Goal: Task Accomplishment & Management: Use online tool/utility

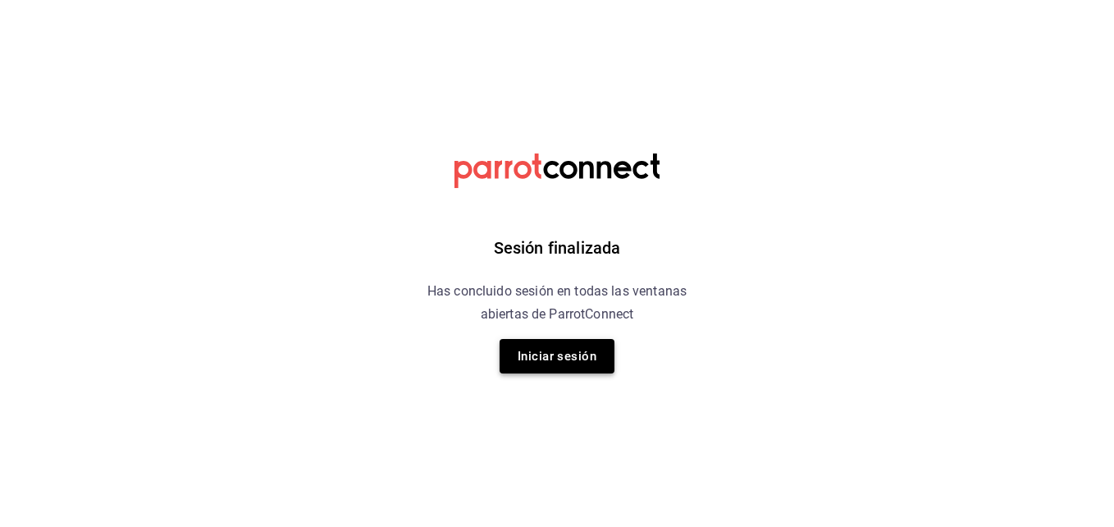
click at [537, 346] on button "Iniciar sesión" at bounding box center [557, 356] width 115 height 34
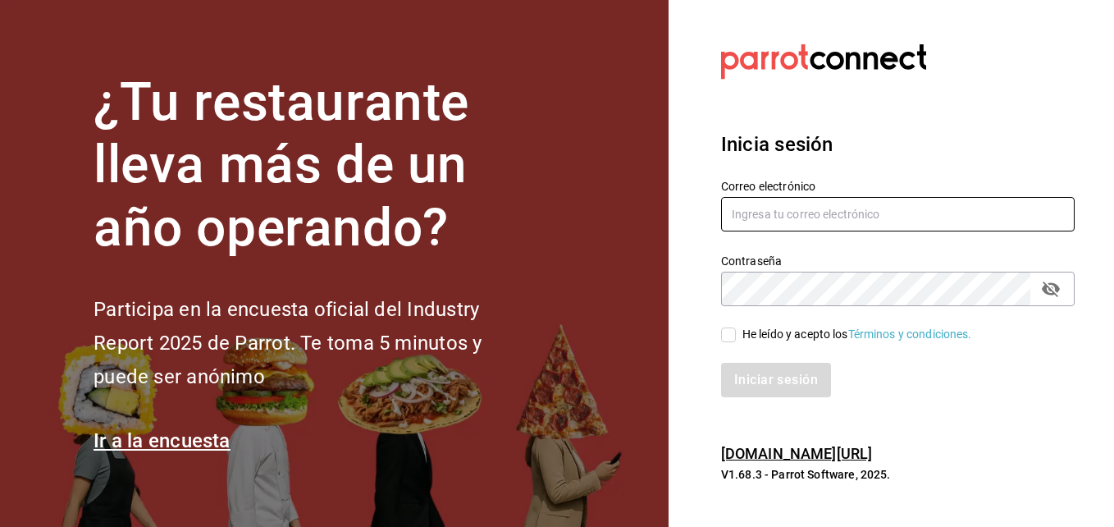
click at [879, 215] on input "text" at bounding box center [898, 214] width 354 height 34
type input "cuerno.masaryk@grupocosteno.com"
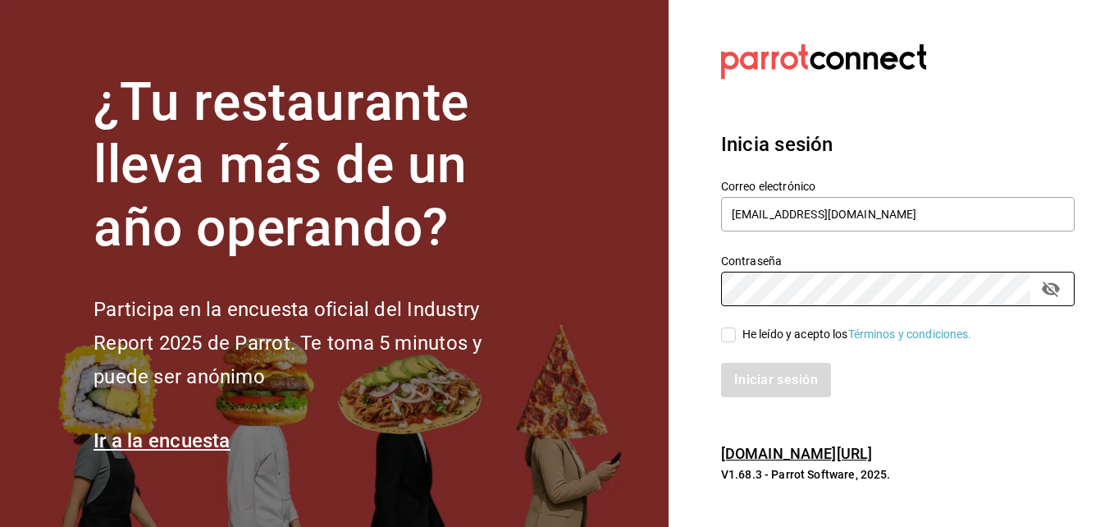
click at [731, 333] on input "He leído y acepto los Términos y condiciones." at bounding box center [728, 334] width 15 height 15
checkbox input "true"
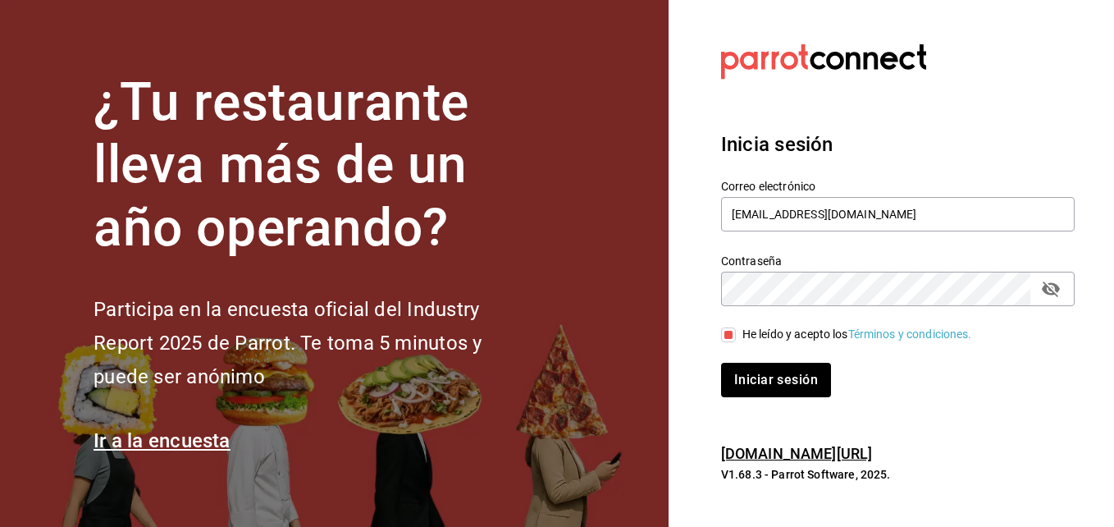
click at [751, 399] on div "Inicia sesión Correo electrónico cuerno.masaryk@grupocosteno.com Contraseña Con…" at bounding box center [898, 264] width 354 height 308
click at [1061, 296] on button "passwordField" at bounding box center [1051, 289] width 28 height 28
click at [758, 384] on button "Iniciar sesión" at bounding box center [777, 380] width 112 height 34
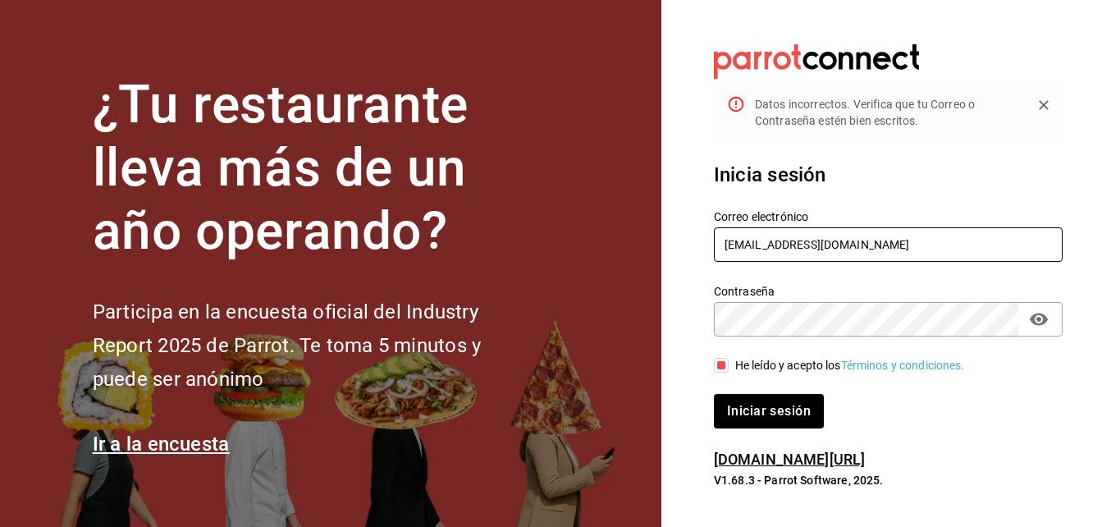
click at [938, 242] on input "cuerno.masaryk@grupocosteno.com" at bounding box center [888, 244] width 349 height 34
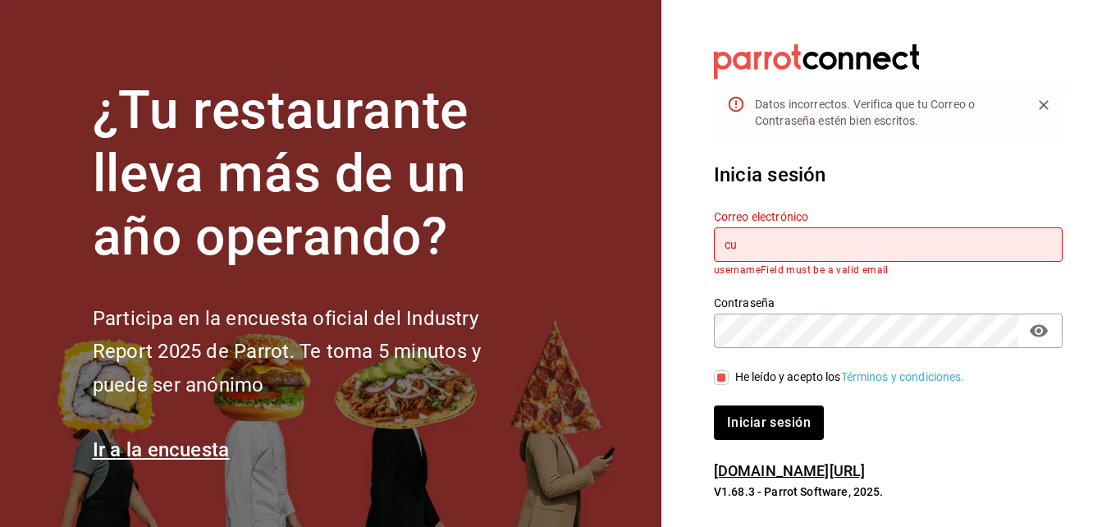
type input "c"
click at [938, 242] on input "text" at bounding box center [888, 244] width 349 height 34
type input "cuerno.cdmx@grupocosteno.com"
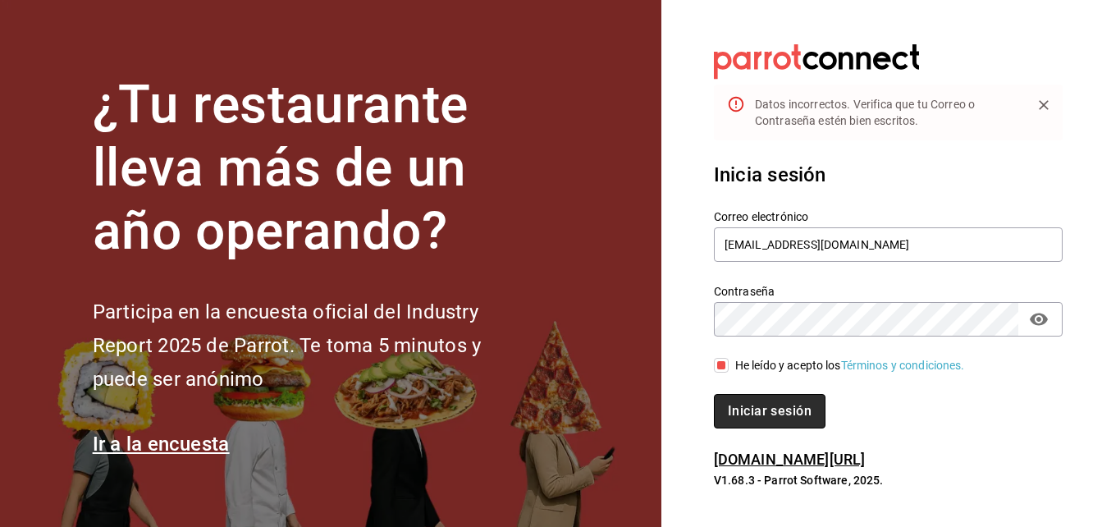
click at [763, 419] on button "Iniciar sesión" at bounding box center [770, 411] width 112 height 34
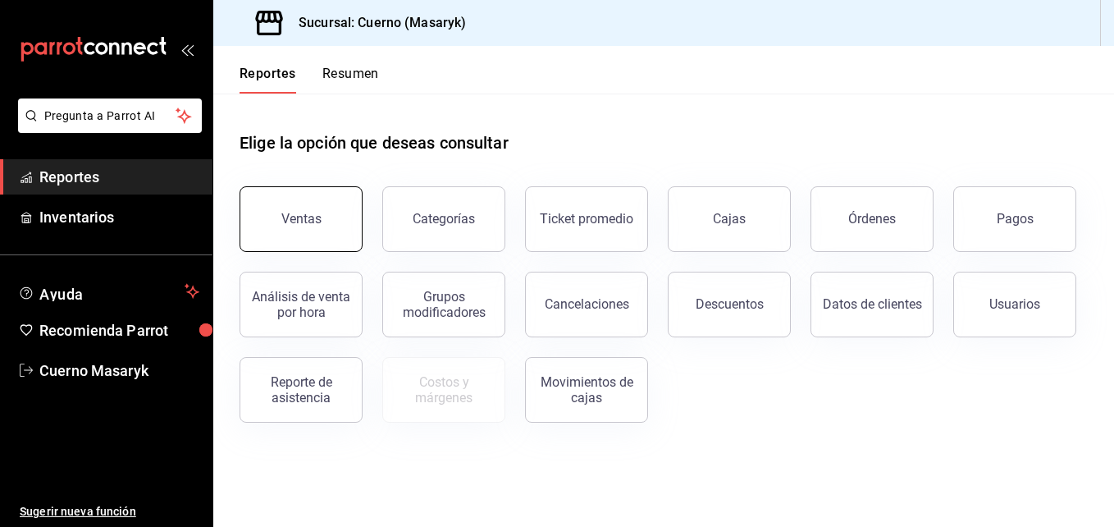
click at [339, 246] on button "Ventas" at bounding box center [301, 219] width 123 height 66
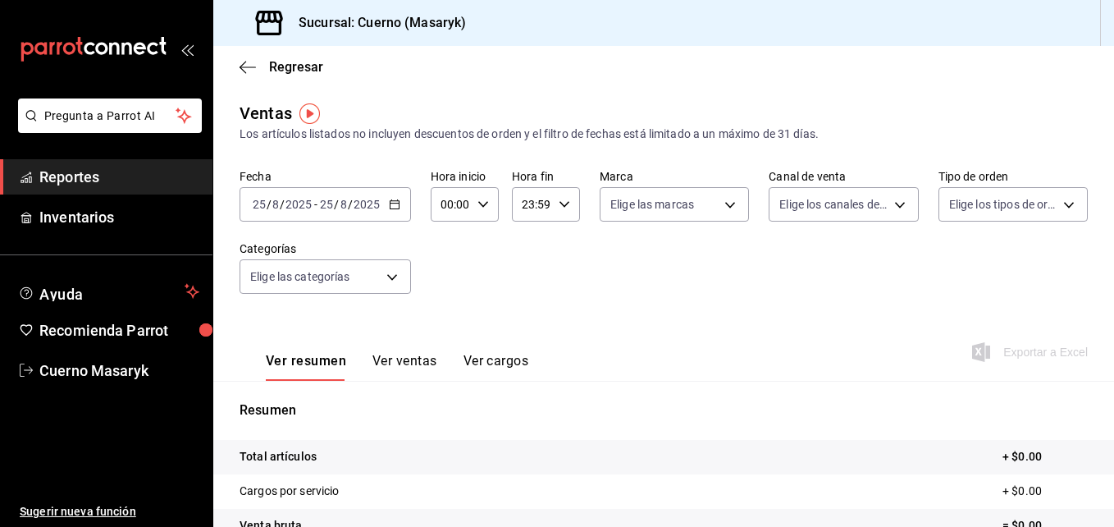
click at [397, 206] on icon "button" at bounding box center [394, 204] width 11 height 11
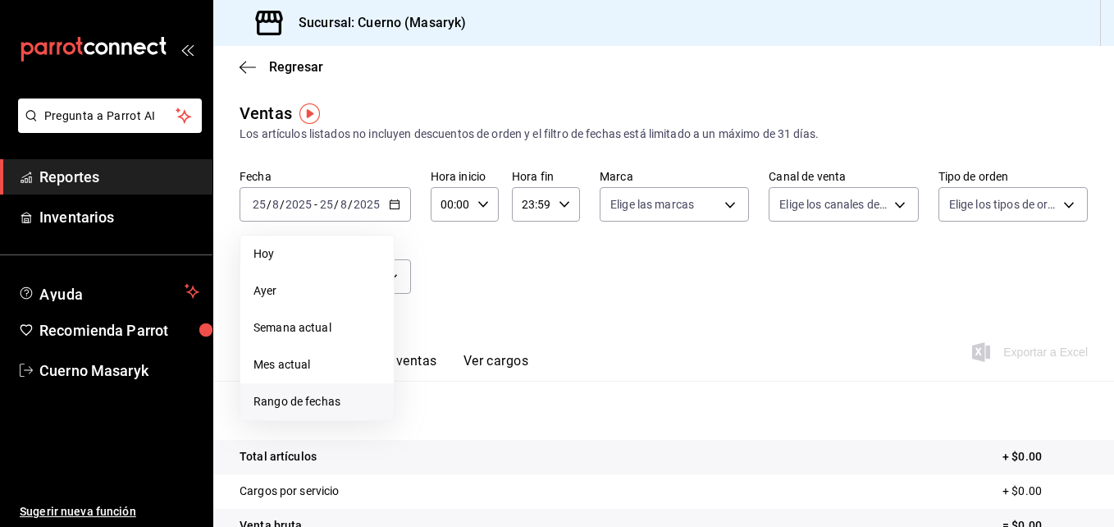
click at [281, 395] on span "Rango de fechas" at bounding box center [316, 401] width 127 height 17
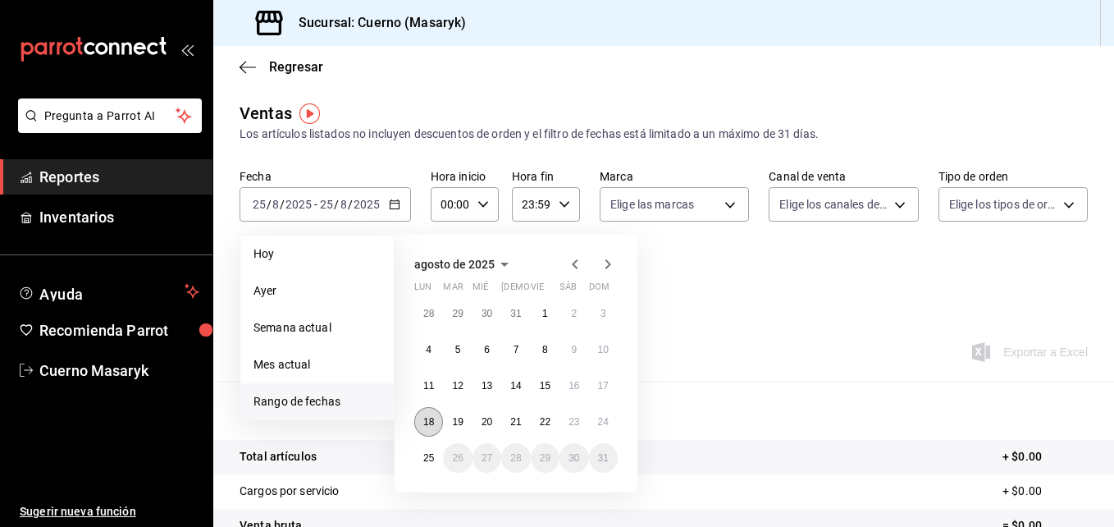
click at [422, 409] on button "18" at bounding box center [428, 422] width 29 height 30
click at [422, 458] on button "25" at bounding box center [428, 458] width 29 height 30
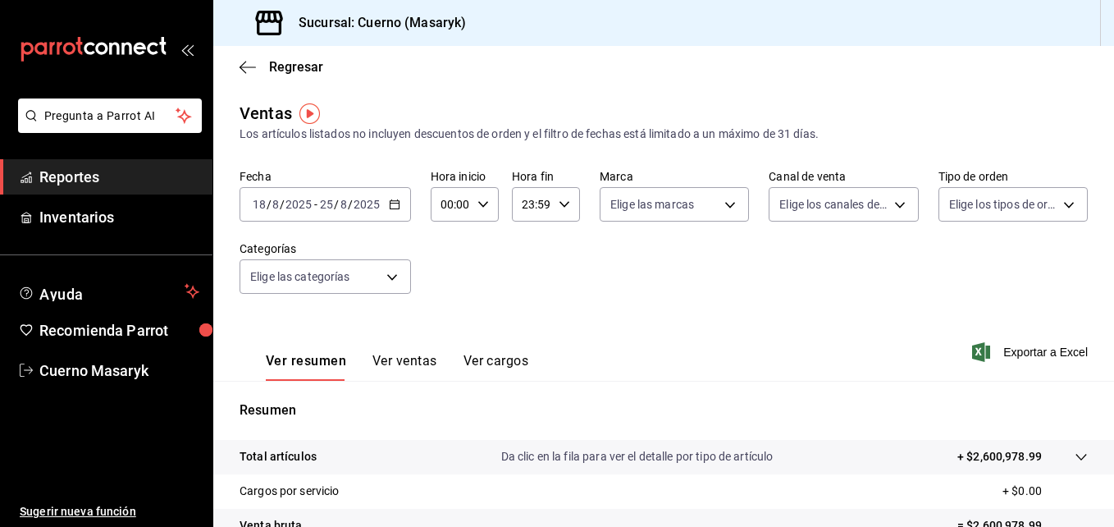
click at [481, 207] on \(Stroke\) "button" at bounding box center [483, 204] width 10 height 6
click at [444, 280] on span "05" at bounding box center [446, 281] width 7 height 13
type input "05:00"
click at [569, 203] on div at bounding box center [557, 263] width 1114 height 527
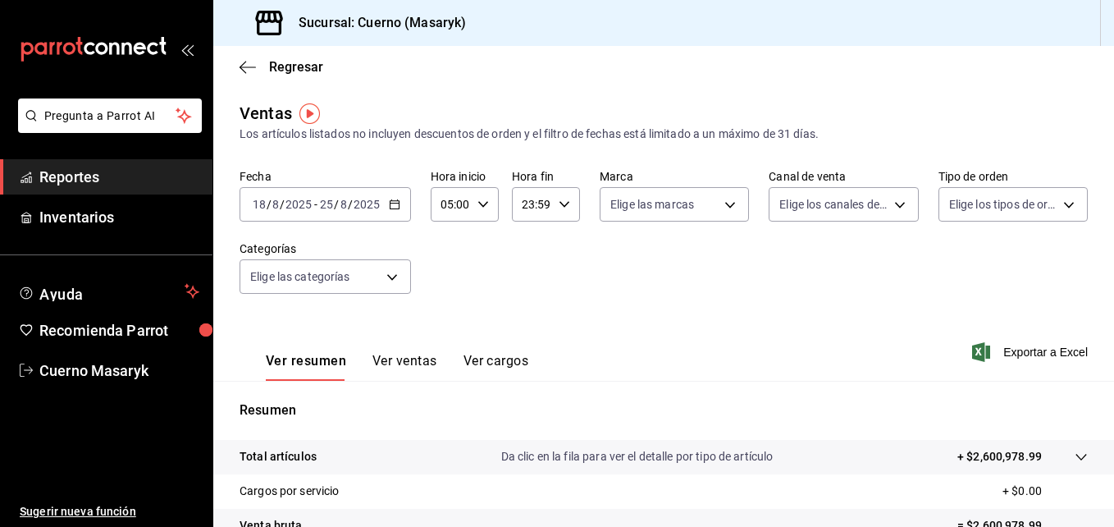
click at [564, 203] on \(Stroke\) "button" at bounding box center [564, 204] width 10 height 6
click at [522, 293] on button "06" at bounding box center [526, 283] width 27 height 33
type input "06:59"
click at [480, 210] on div at bounding box center [557, 263] width 1114 height 527
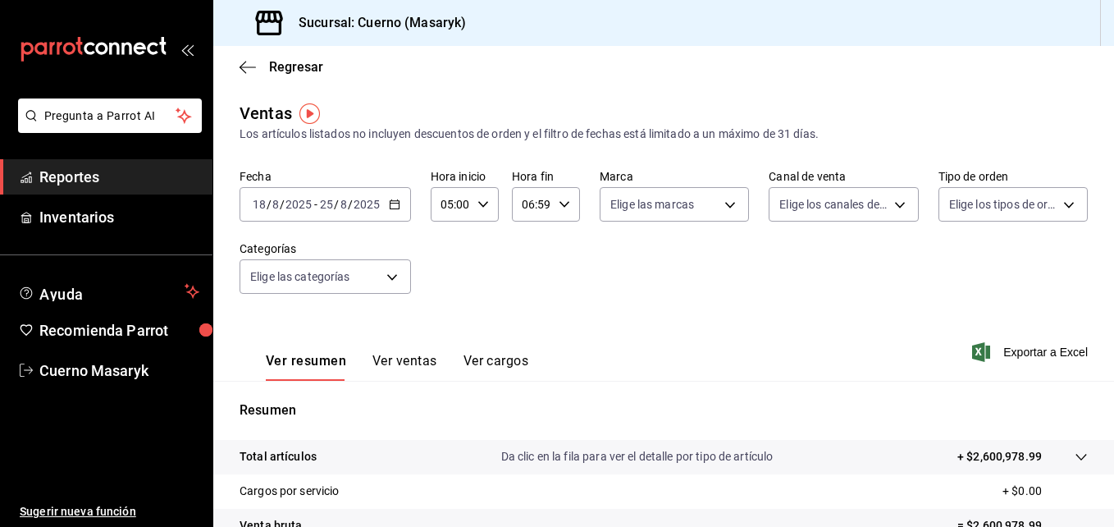
click at [480, 210] on div "05:00 Hora inicio" at bounding box center [465, 204] width 68 height 34
click at [443, 253] on button "04" at bounding box center [446, 241] width 27 height 33
type input "04:00"
click at [554, 212] on div at bounding box center [557, 263] width 1114 height 527
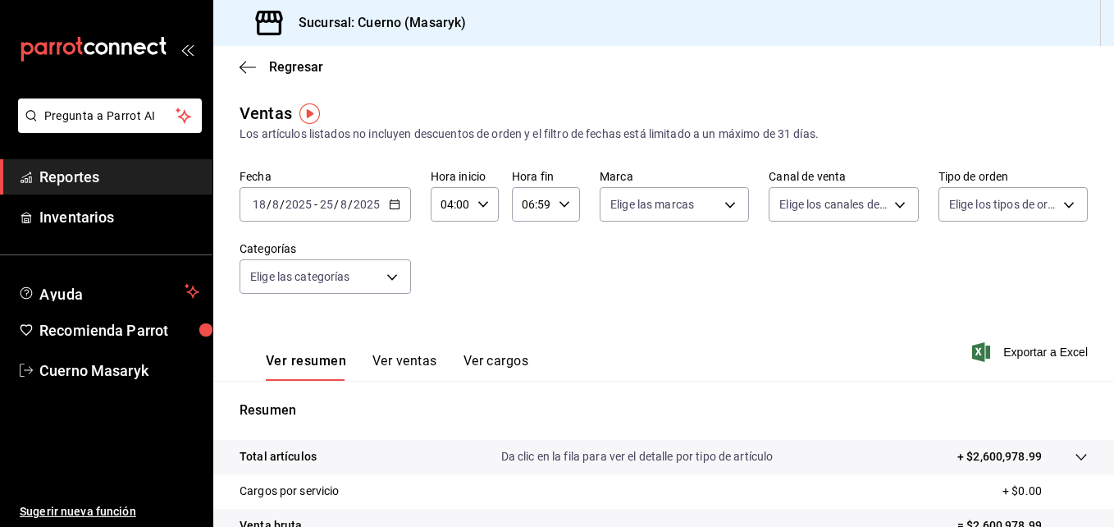
click at [554, 212] on div "06:59 Hora fin" at bounding box center [546, 204] width 68 height 34
click at [537, 254] on button "05" at bounding box center [526, 249] width 27 height 33
type input "05:59"
click at [683, 207] on div at bounding box center [557, 263] width 1114 height 527
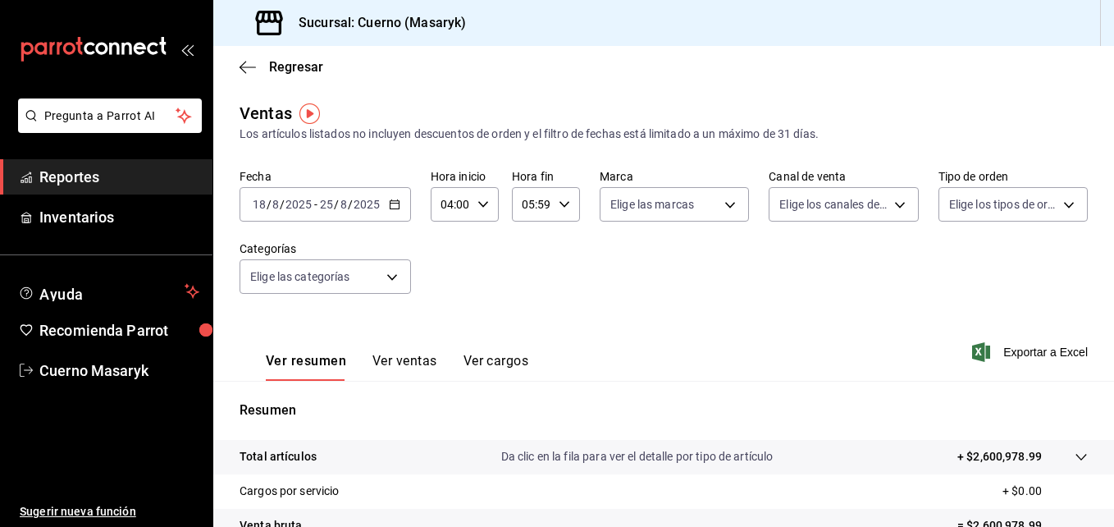
click at [683, 207] on body "Pregunta a Parrot AI Reportes Inventarios Ayuda Recomienda Parrot Cuerno Masary…" at bounding box center [557, 263] width 1114 height 527
click at [619, 321] on input "checkbox" at bounding box center [613, 323] width 15 height 15
checkbox input "true"
type input "4ea0d660-02b3-4785-bb88-48b5ef6e196c"
checkbox input "true"
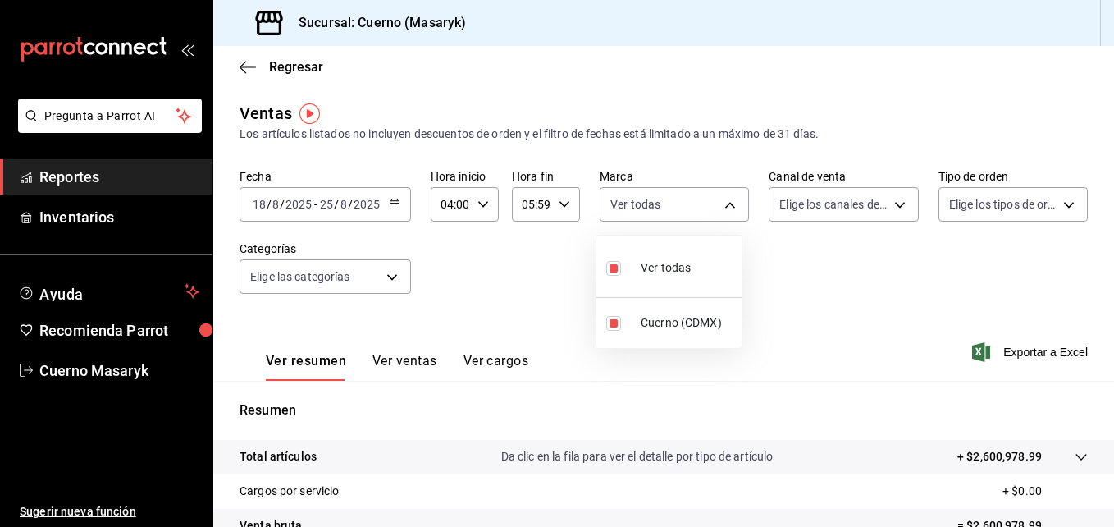
click at [890, 196] on div at bounding box center [557, 263] width 1114 height 527
click at [888, 200] on body "Pregunta a Parrot AI Reportes Inventarios Ayuda Recomienda Parrot Cuerno Masary…" at bounding box center [557, 263] width 1114 height 527
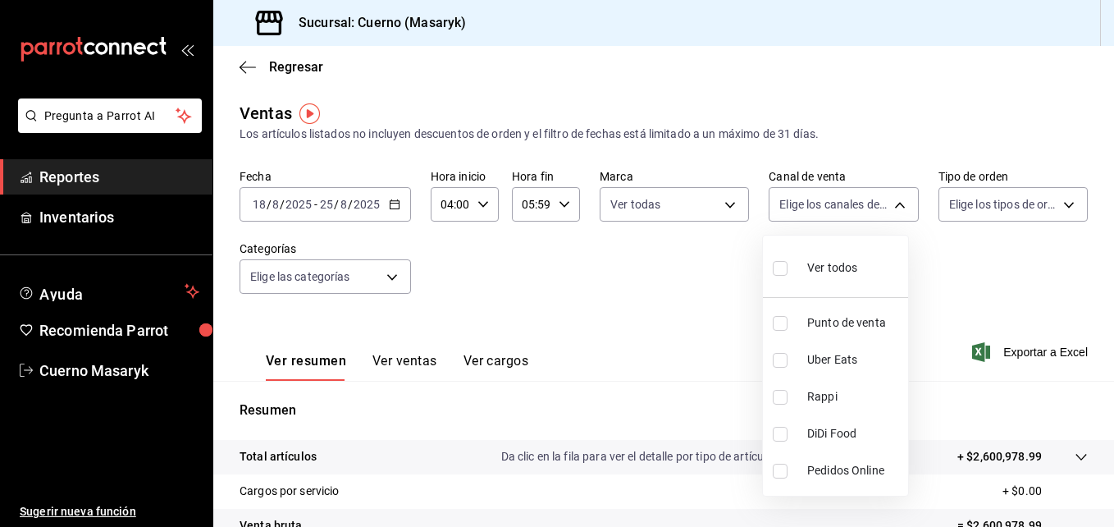
click at [780, 270] on input "checkbox" at bounding box center [780, 268] width 15 height 15
checkbox input "true"
type input "PARROT,UBER_EATS,RAPPI,DIDI_FOOD,ONLINE"
checkbox input "true"
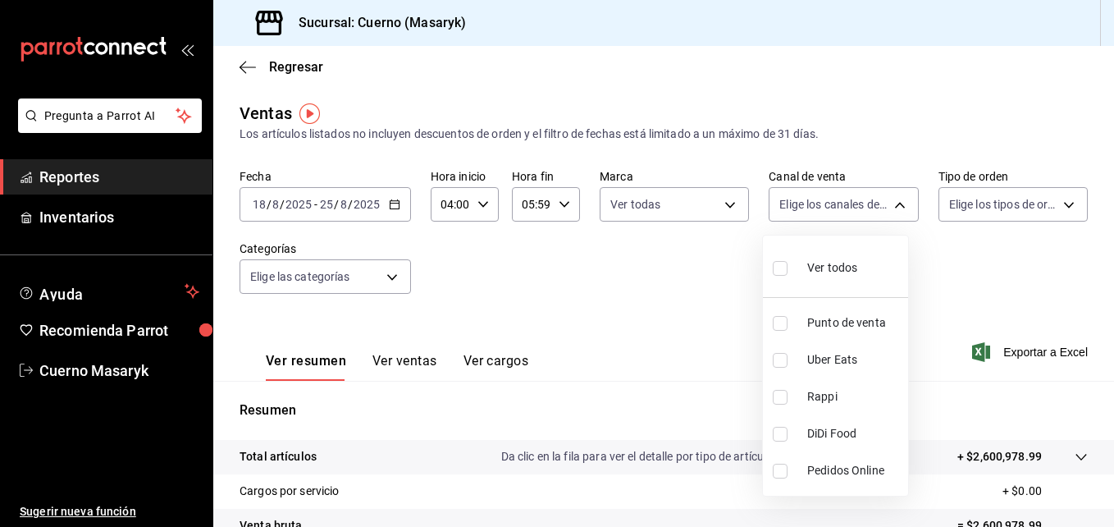
checkbox input "true"
click at [1030, 203] on div at bounding box center [557, 263] width 1114 height 527
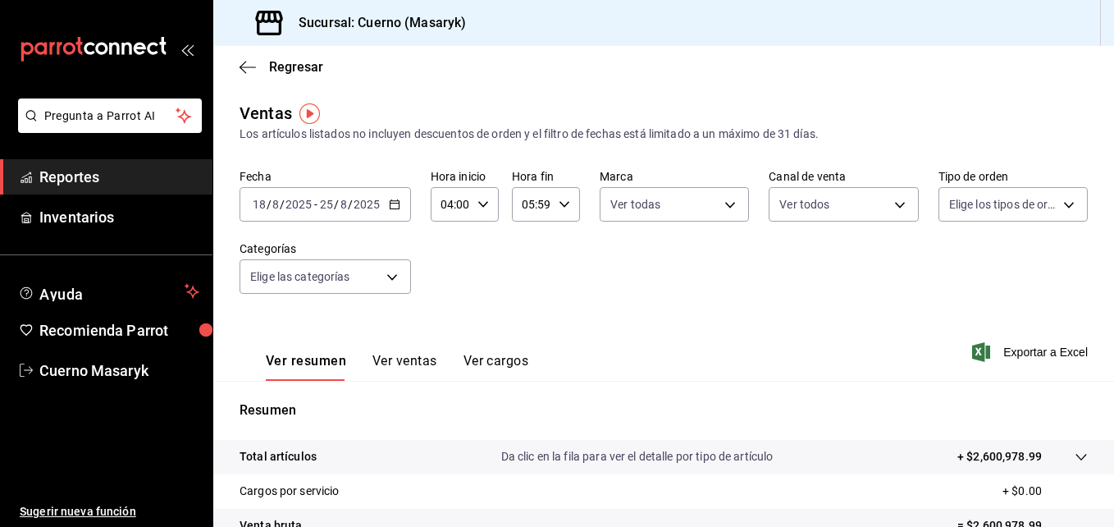
click at [1030, 203] on body "Pregunta a Parrot AI Reportes Inventarios Ayuda Recomienda Parrot Cuerno Masary…" at bounding box center [557, 263] width 1114 height 527
click at [946, 267] on input "checkbox" at bounding box center [946, 268] width 15 height 15
checkbox input "true"
type input "d8208262-291b-4595-bbfa-ed1e8660efdb,73ecdc8a-b505-4242-b24a-d5f1595b9b0a,EXTER…"
checkbox input "true"
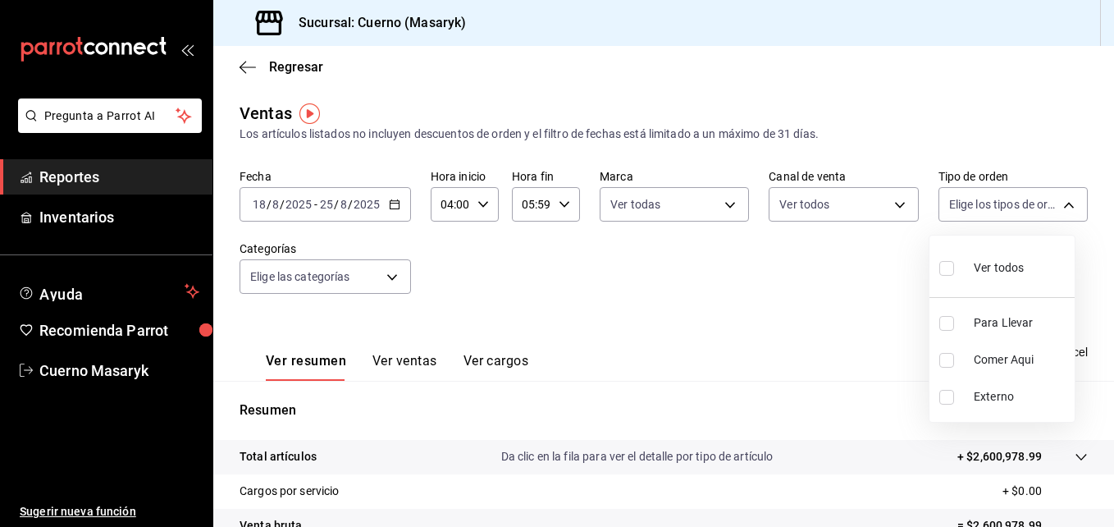
checkbox input "true"
click at [438, 249] on div at bounding box center [557, 263] width 1114 height 527
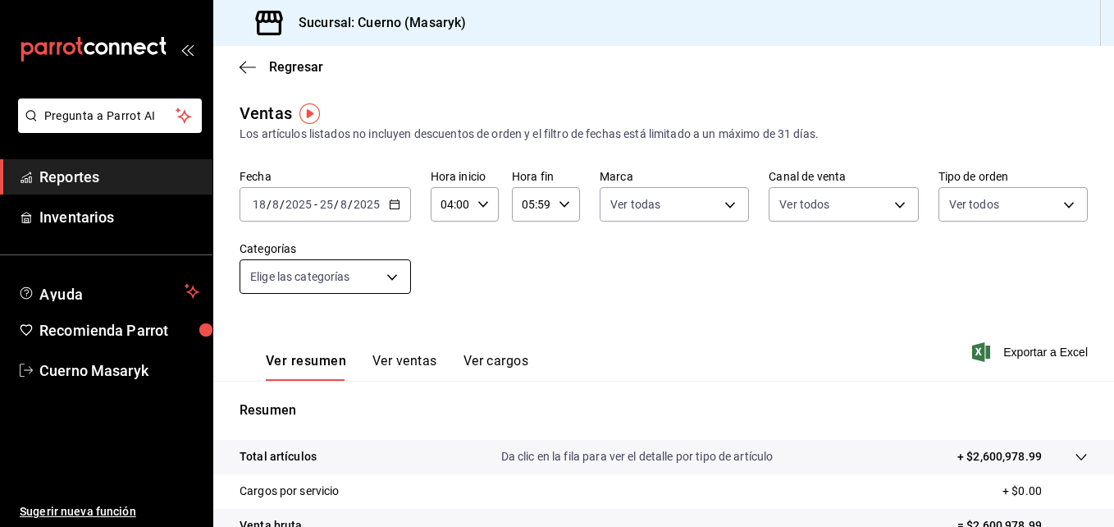
click at [382, 267] on body "Pregunta a Parrot AI Reportes Inventarios Ayuda Recomienda Parrot Cuerno Masary…" at bounding box center [557, 263] width 1114 height 527
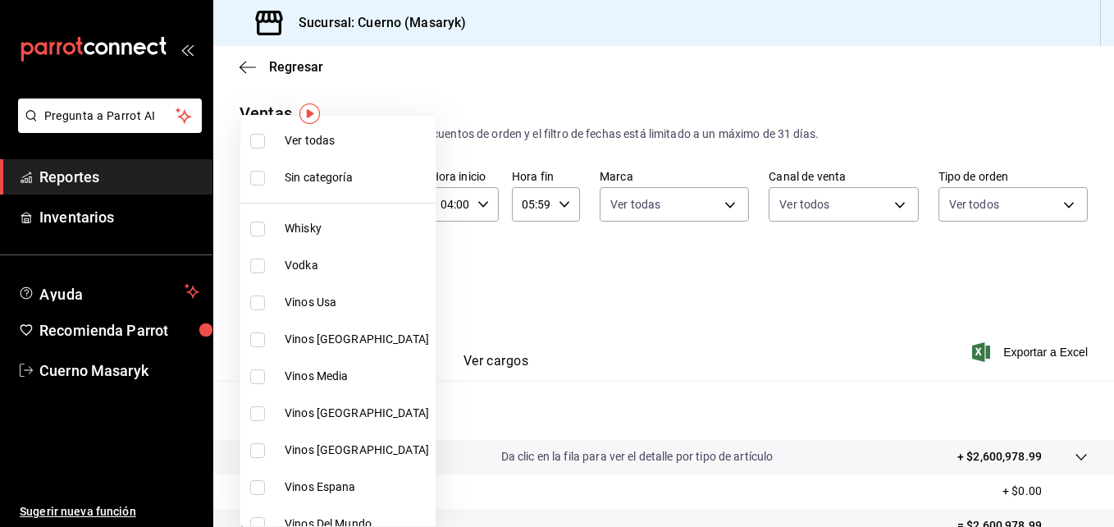
click at [258, 139] on input "checkbox" at bounding box center [257, 141] width 15 height 15
checkbox input "true"
type input "c67b51a2-384c-483e-a5be-40afd3eac247,ec1a4520-4a99-4810-921e-4abf40ebc8c6,cd2d5…"
checkbox input "true"
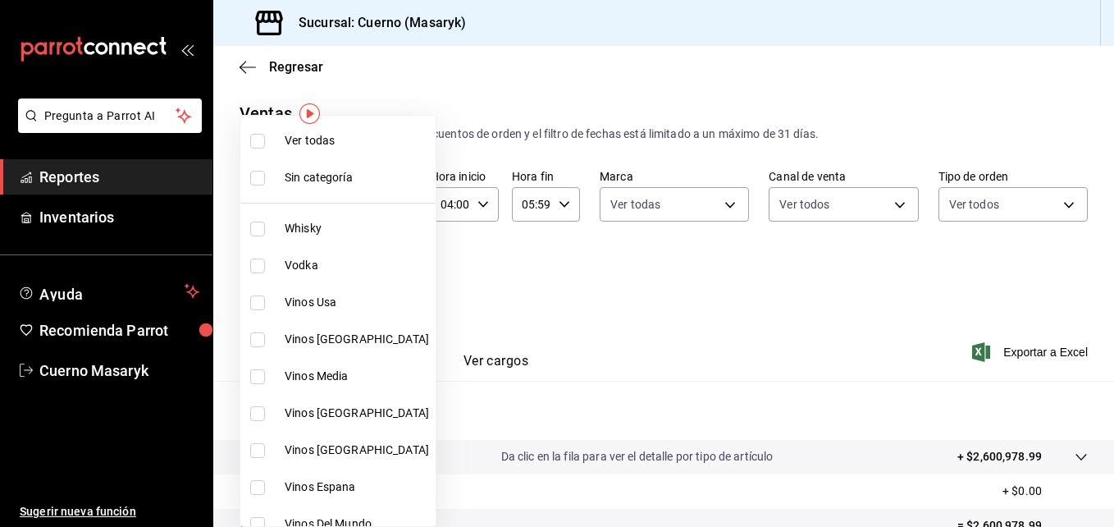
checkbox input "true"
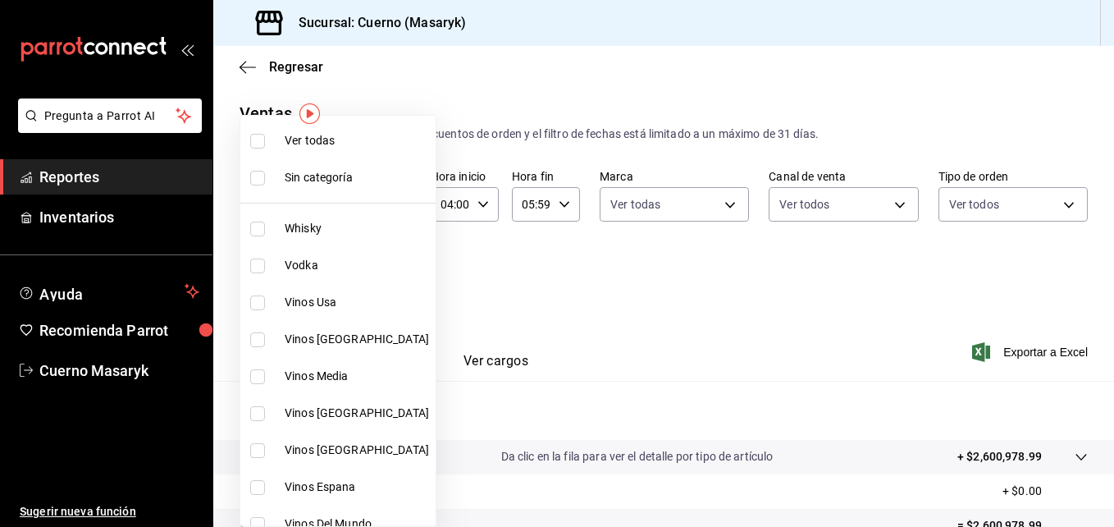
checkbox input "true"
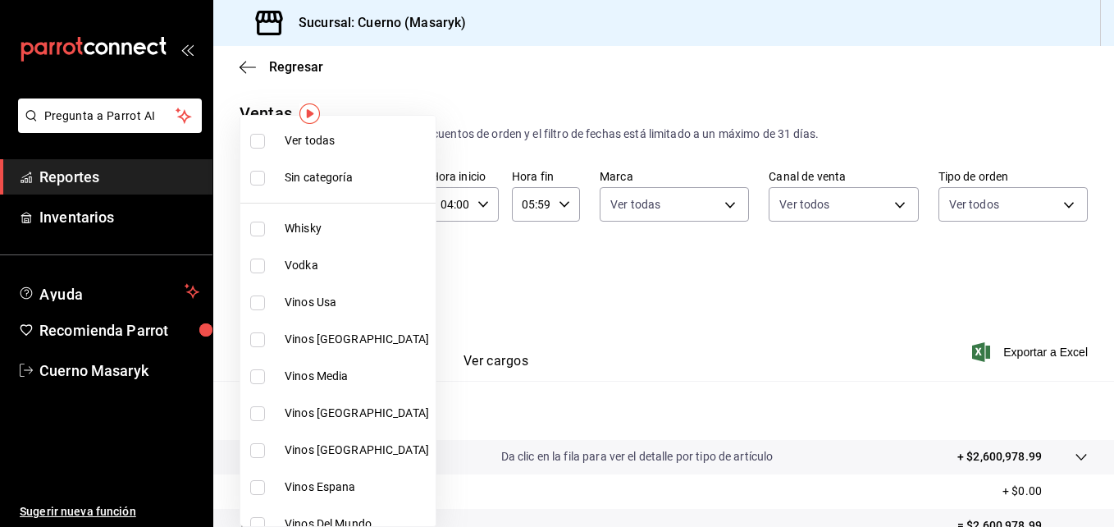
checkbox input "true"
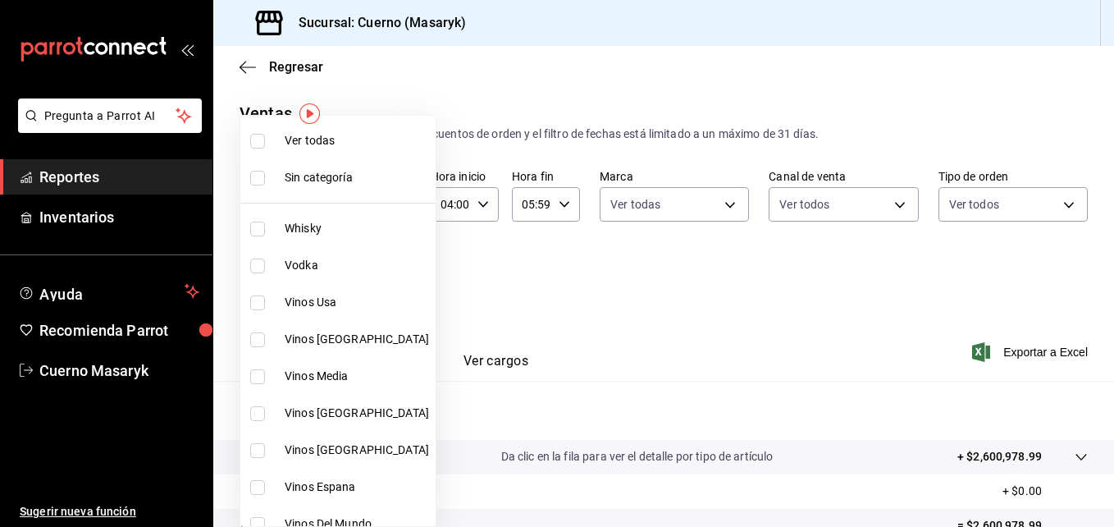
checkbox input "true"
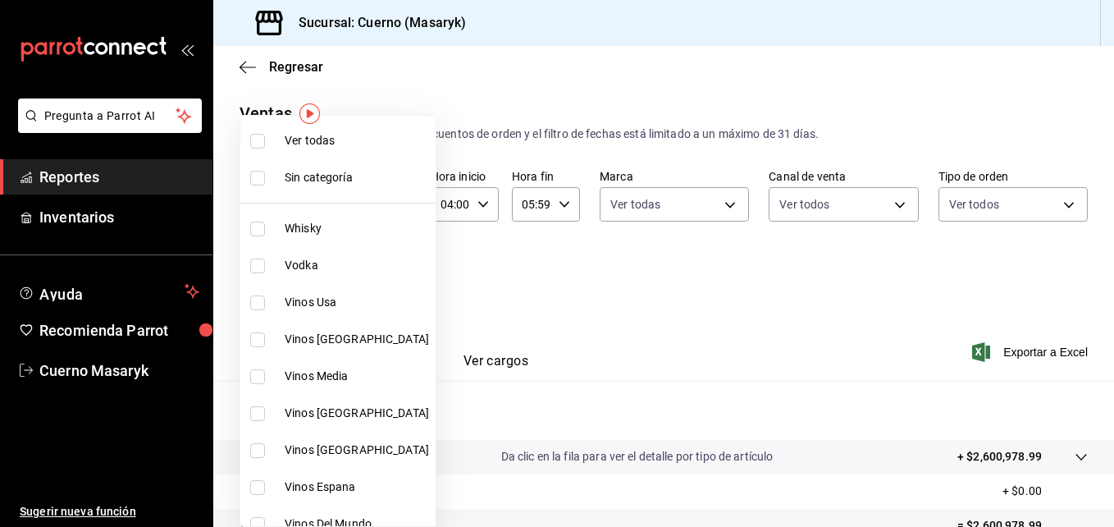
checkbox input "true"
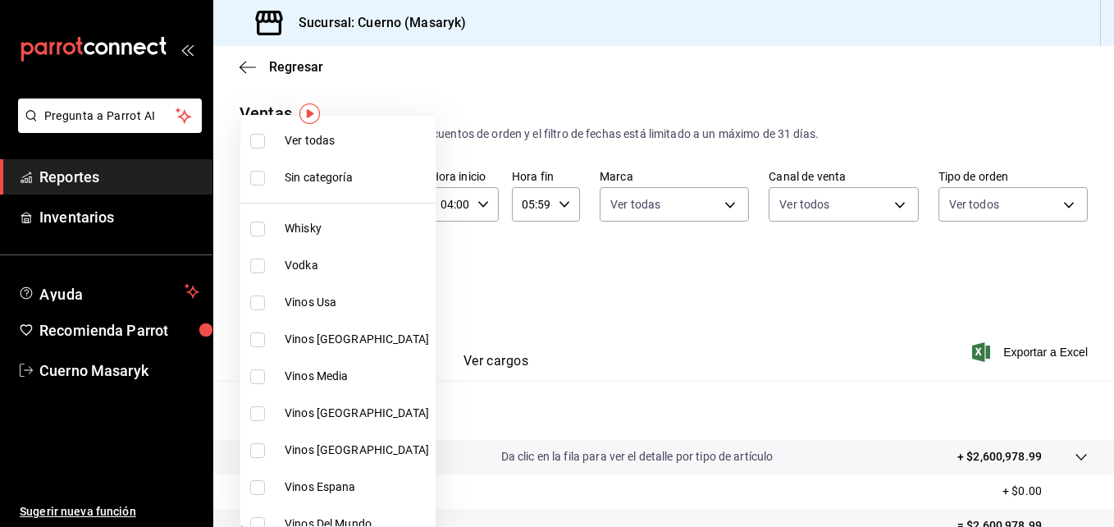
checkbox input "true"
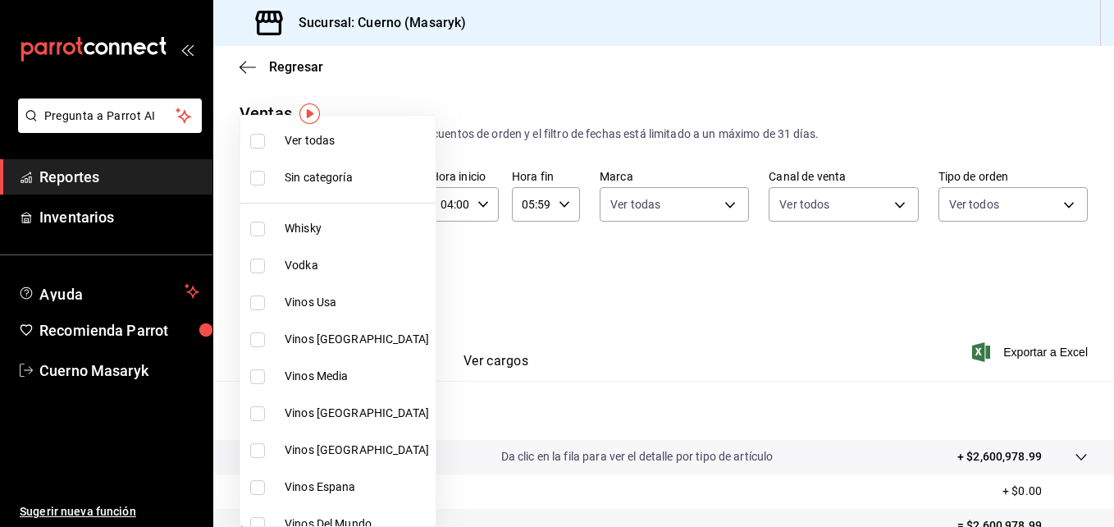
checkbox input "true"
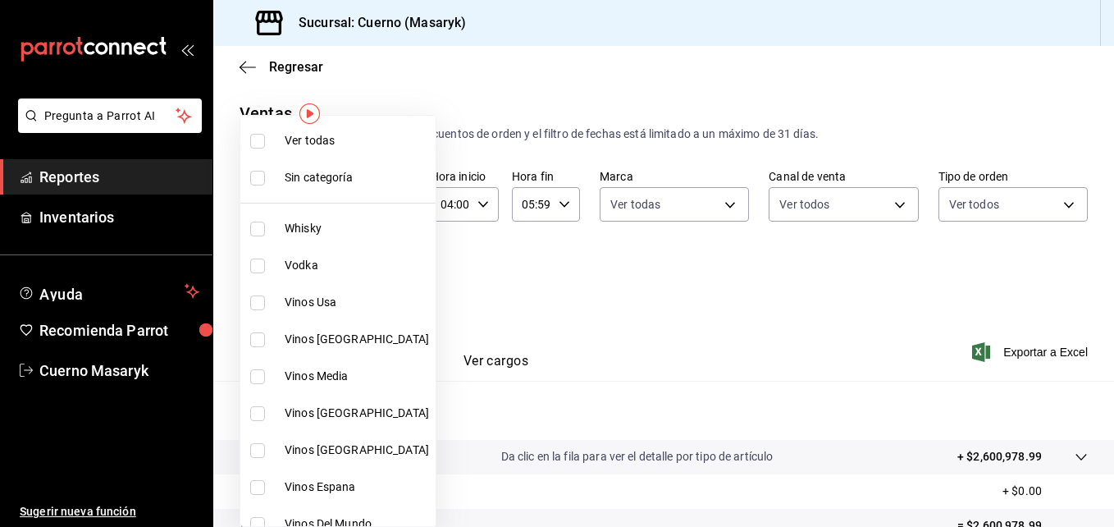
checkbox input "true"
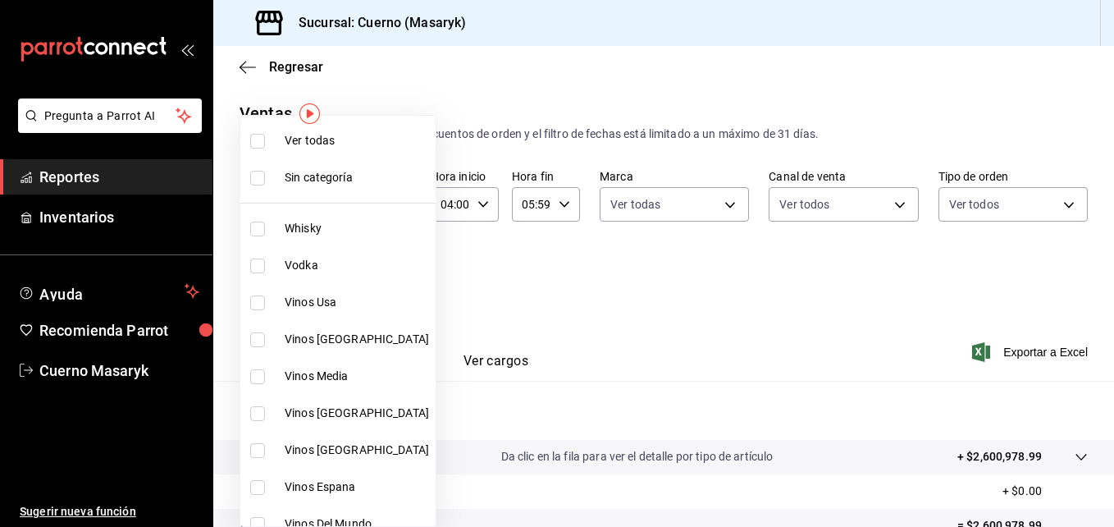
checkbox input "true"
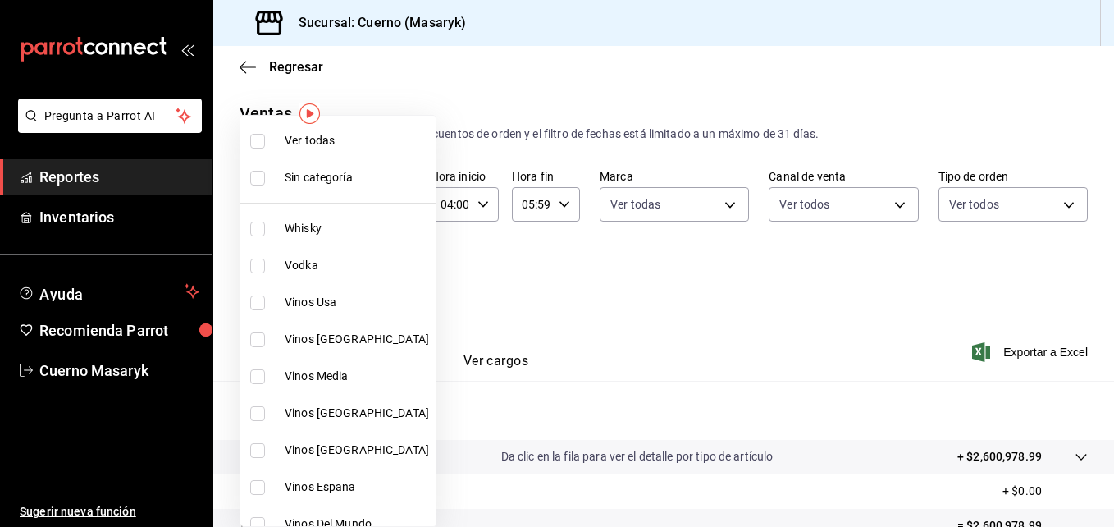
checkbox input "true"
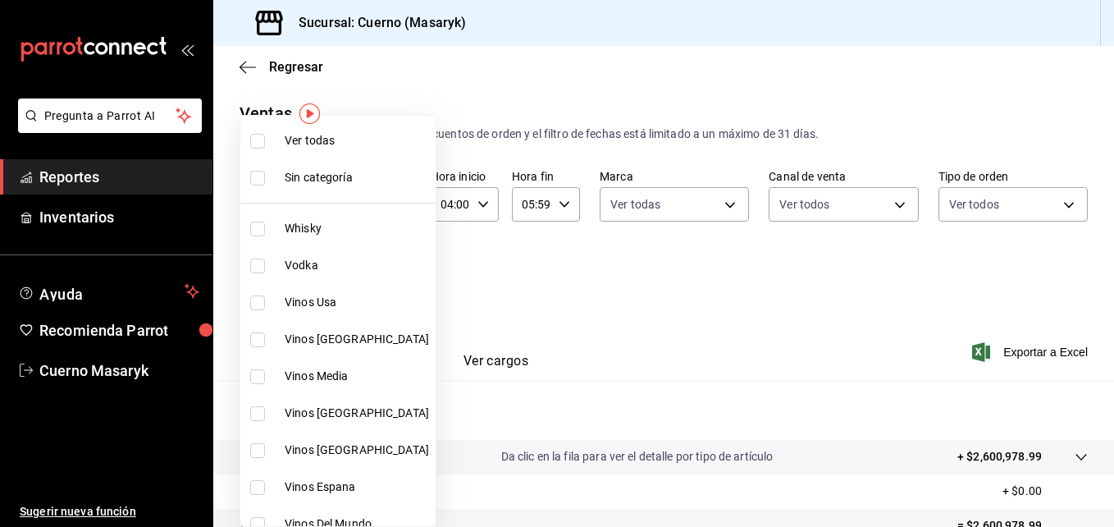
checkbox input "true"
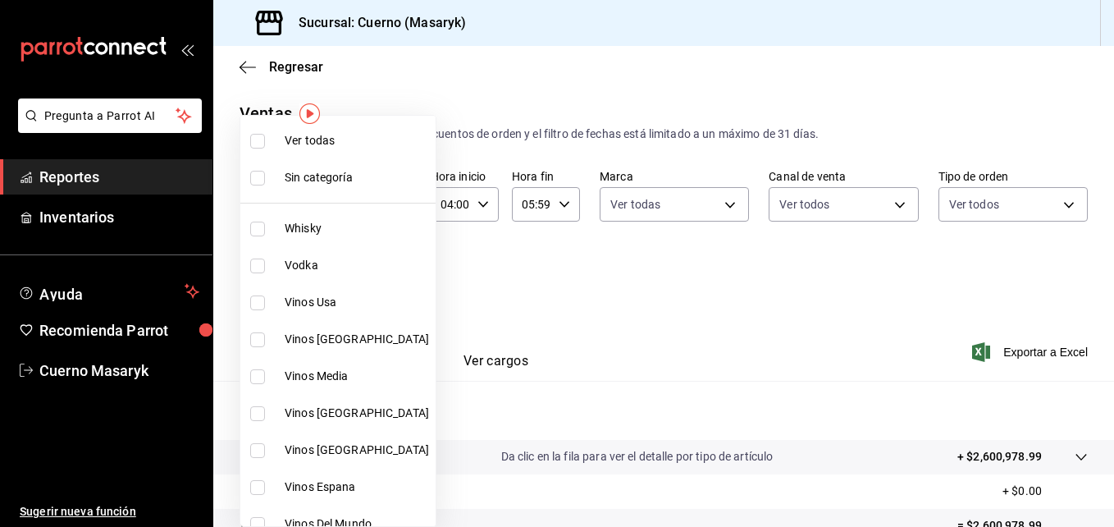
checkbox input "true"
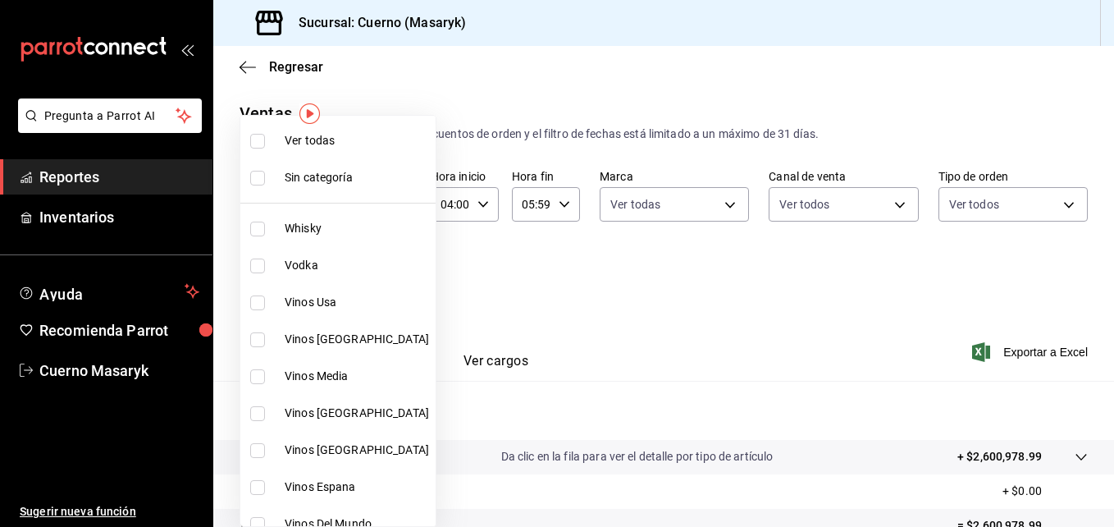
checkbox input "true"
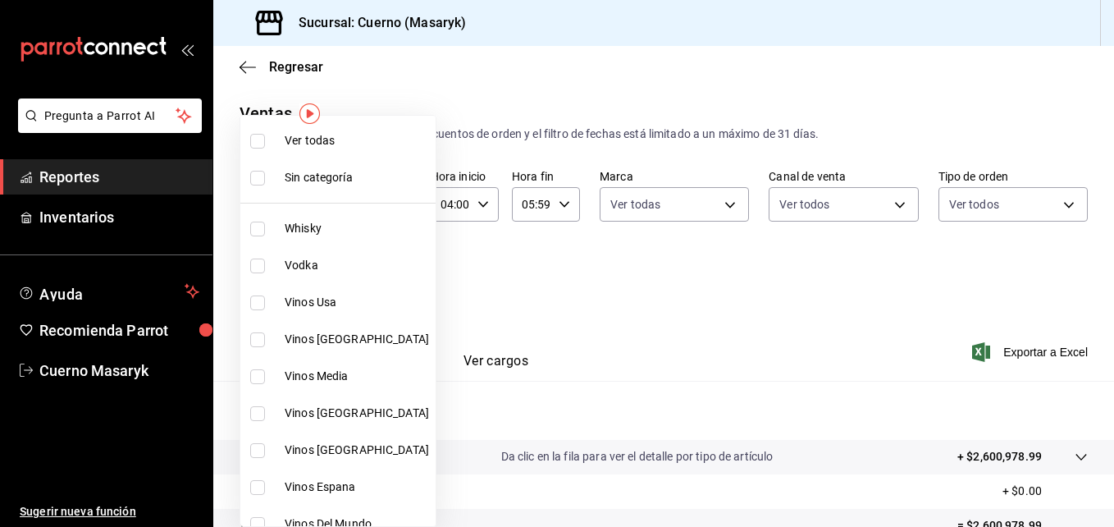
checkbox input "true"
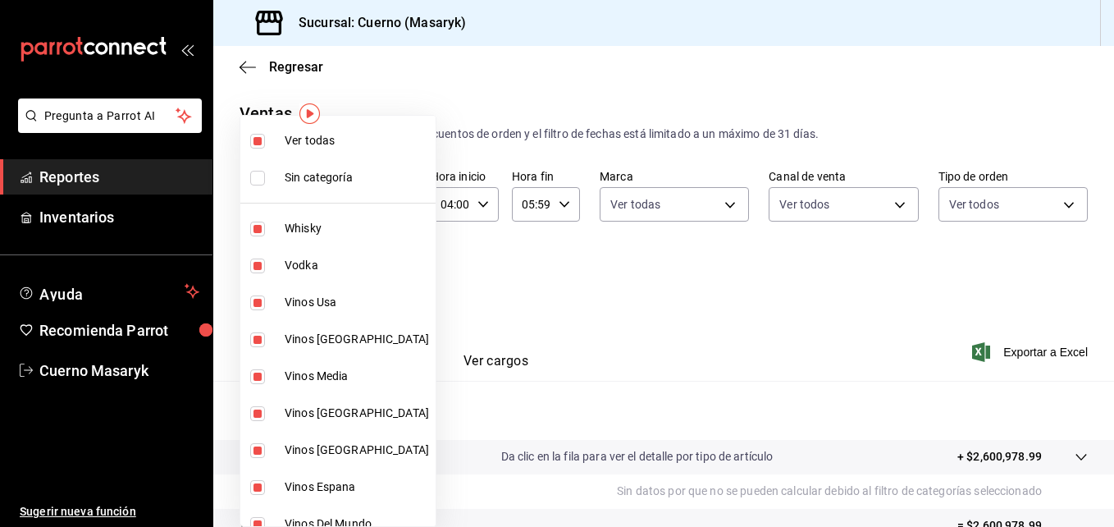
click at [867, 313] on div at bounding box center [557, 263] width 1114 height 527
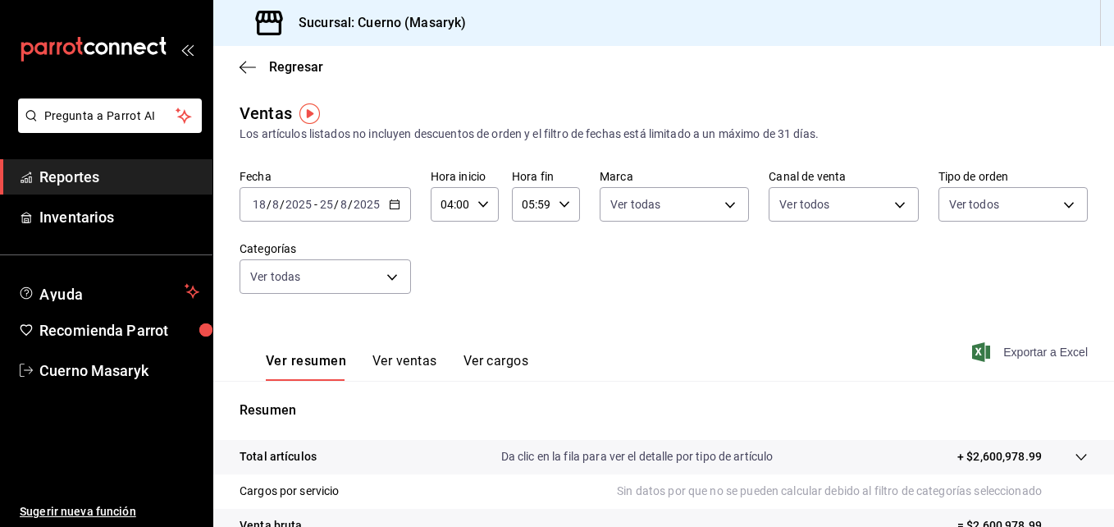
click at [1005, 360] on span "Exportar a Excel" at bounding box center [1031, 352] width 112 height 20
